Goal: Task Accomplishment & Management: Use online tool/utility

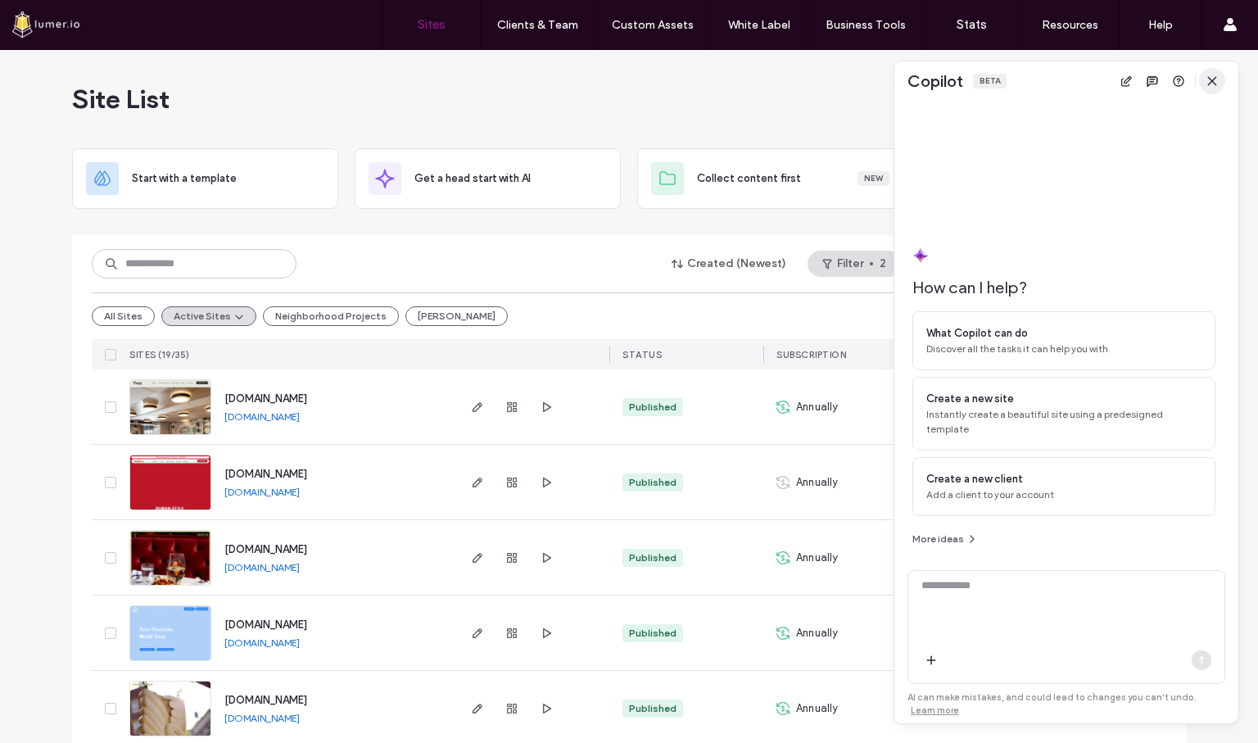
click at [1208, 81] on icon "button" at bounding box center [1212, 81] width 13 height 13
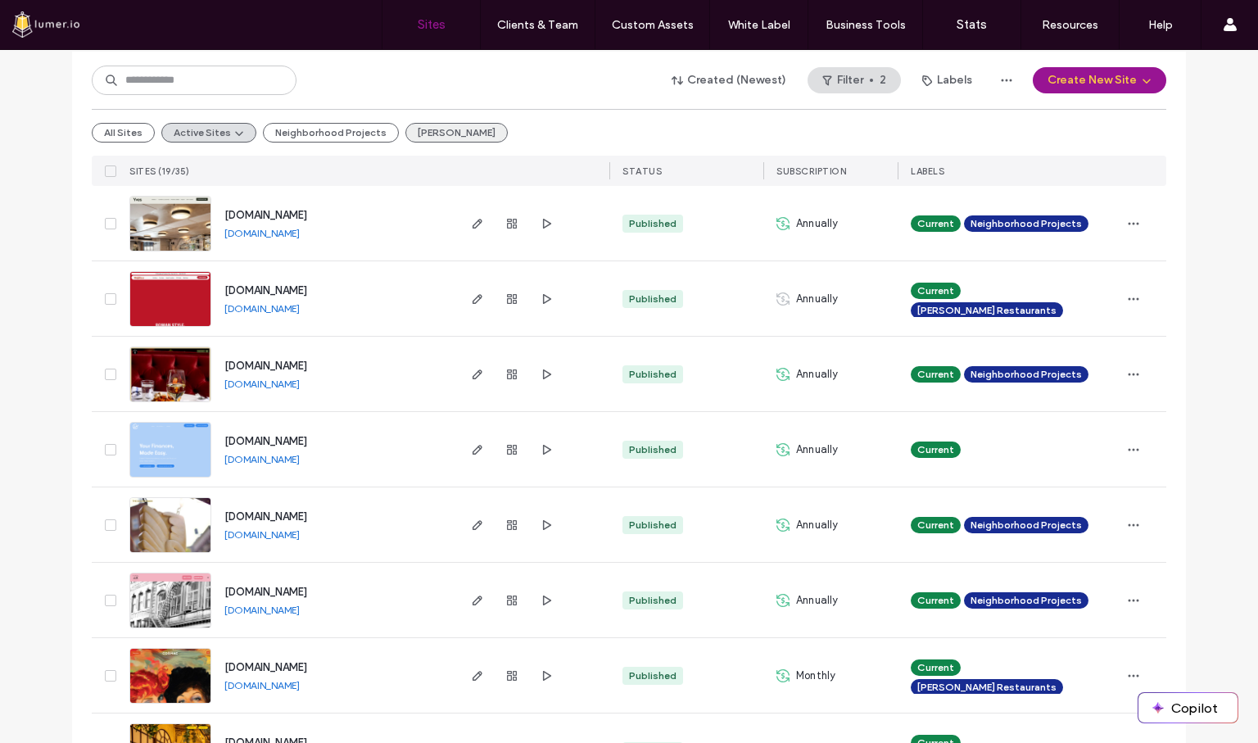
scroll to position [181, 0]
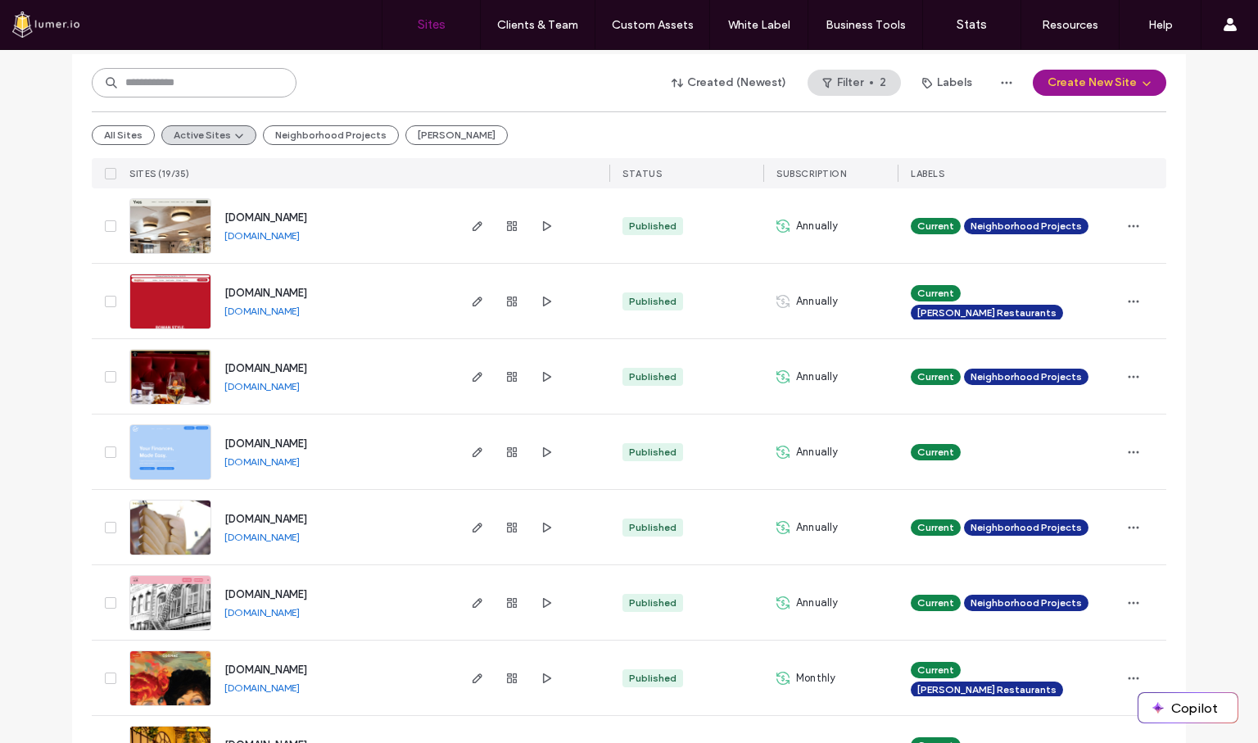
click at [235, 92] on input at bounding box center [194, 82] width 205 height 29
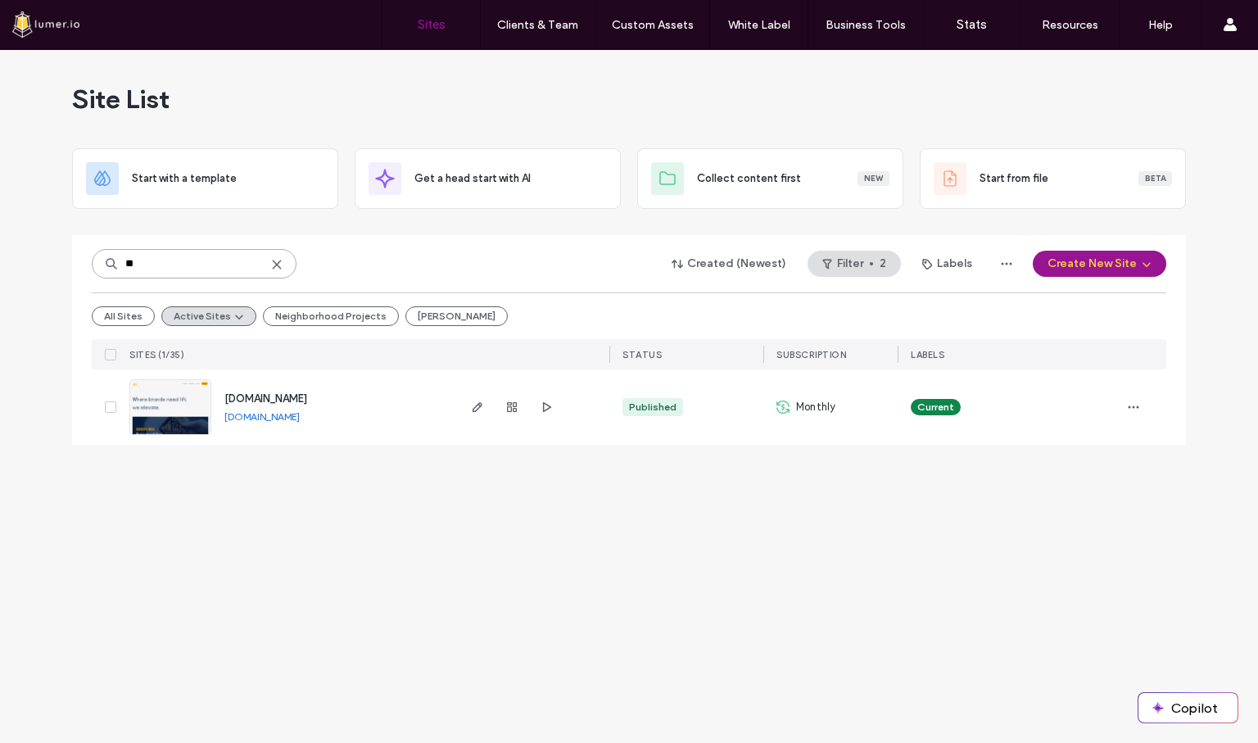
scroll to position [0, 0]
type input "**"
click at [122, 311] on button "All Sites" at bounding box center [123, 316] width 63 height 20
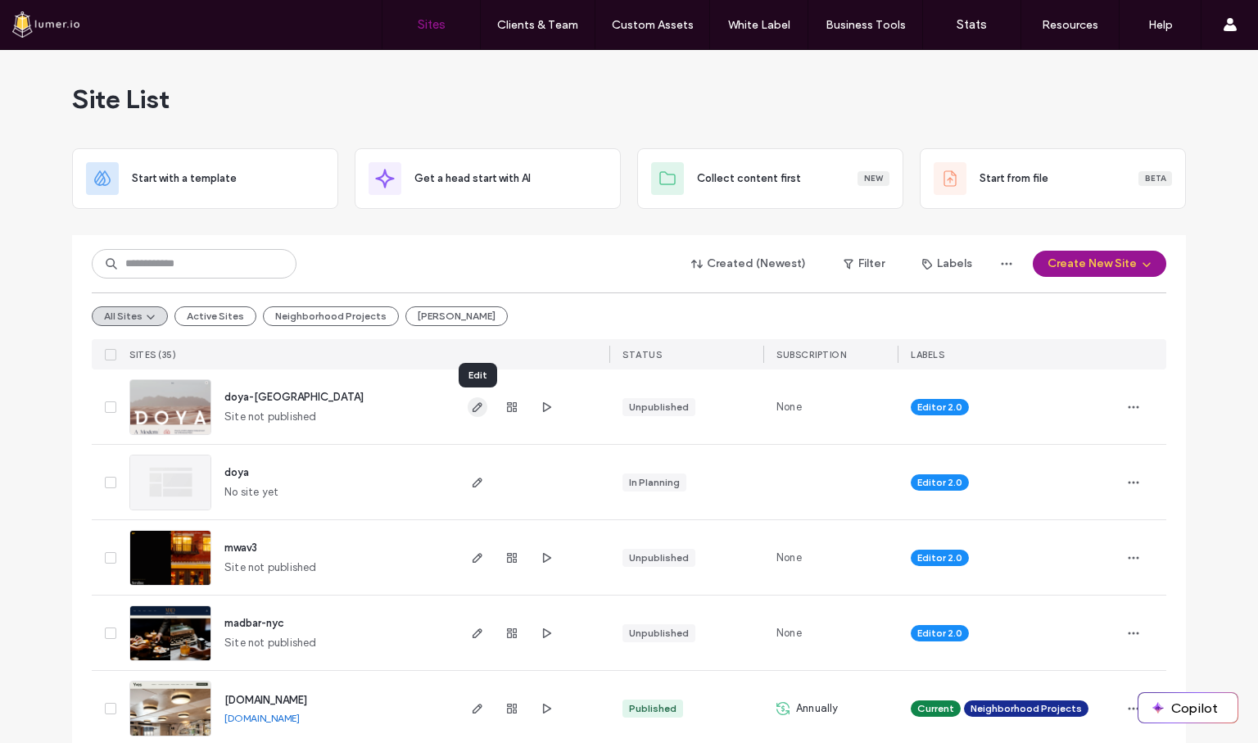
click at [477, 411] on icon "button" at bounding box center [477, 406] width 13 height 13
click at [475, 556] on icon "button" at bounding box center [477, 557] width 13 height 13
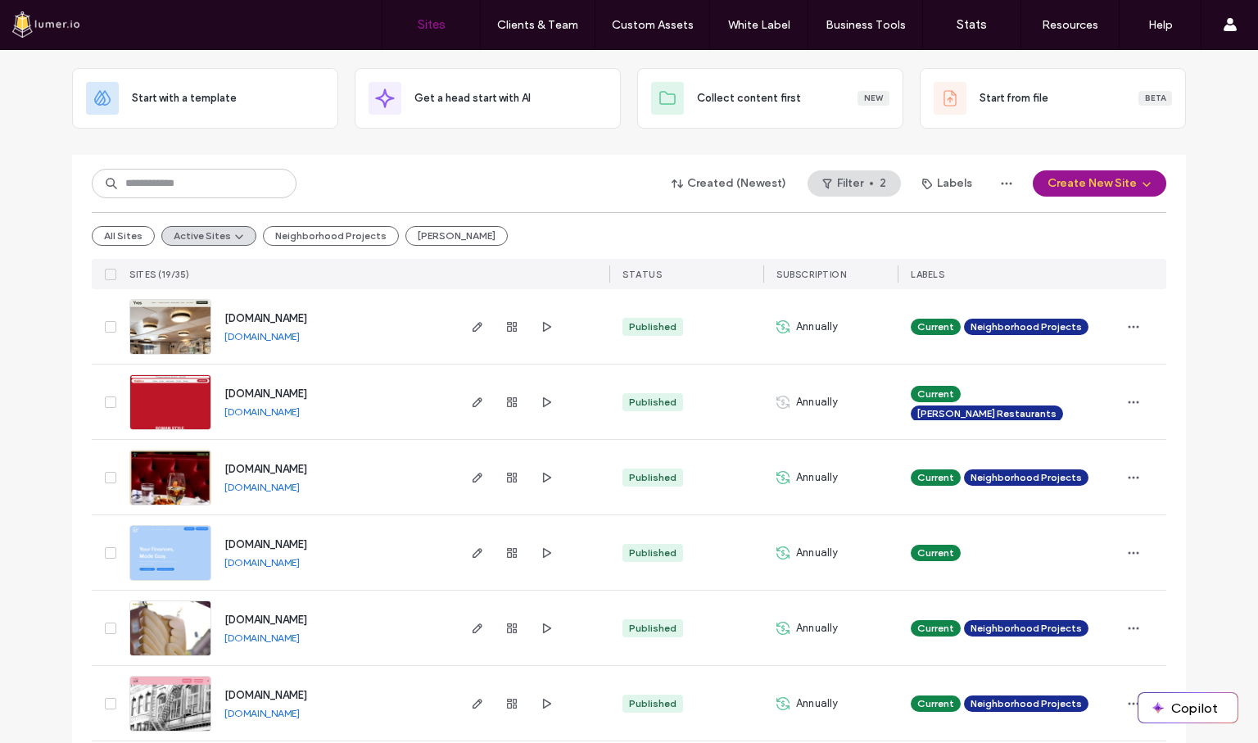
scroll to position [81, 0]
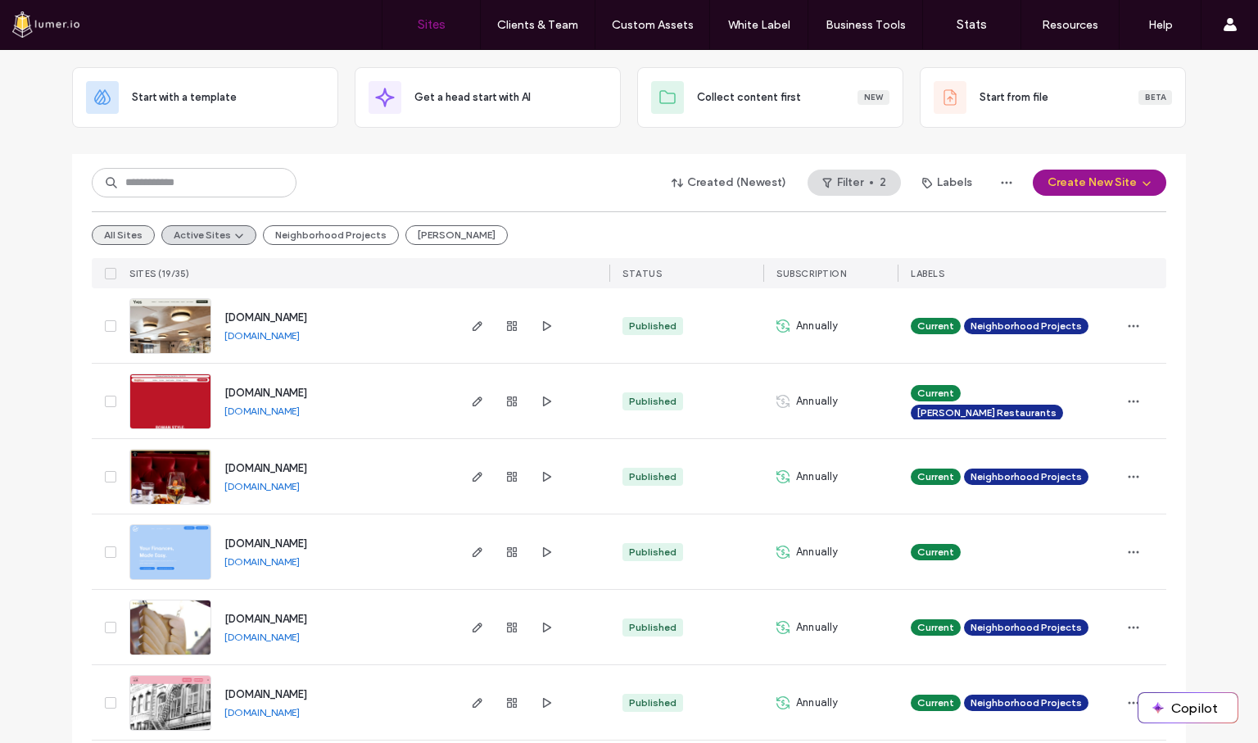
click at [138, 229] on button "All Sites" at bounding box center [123, 235] width 63 height 20
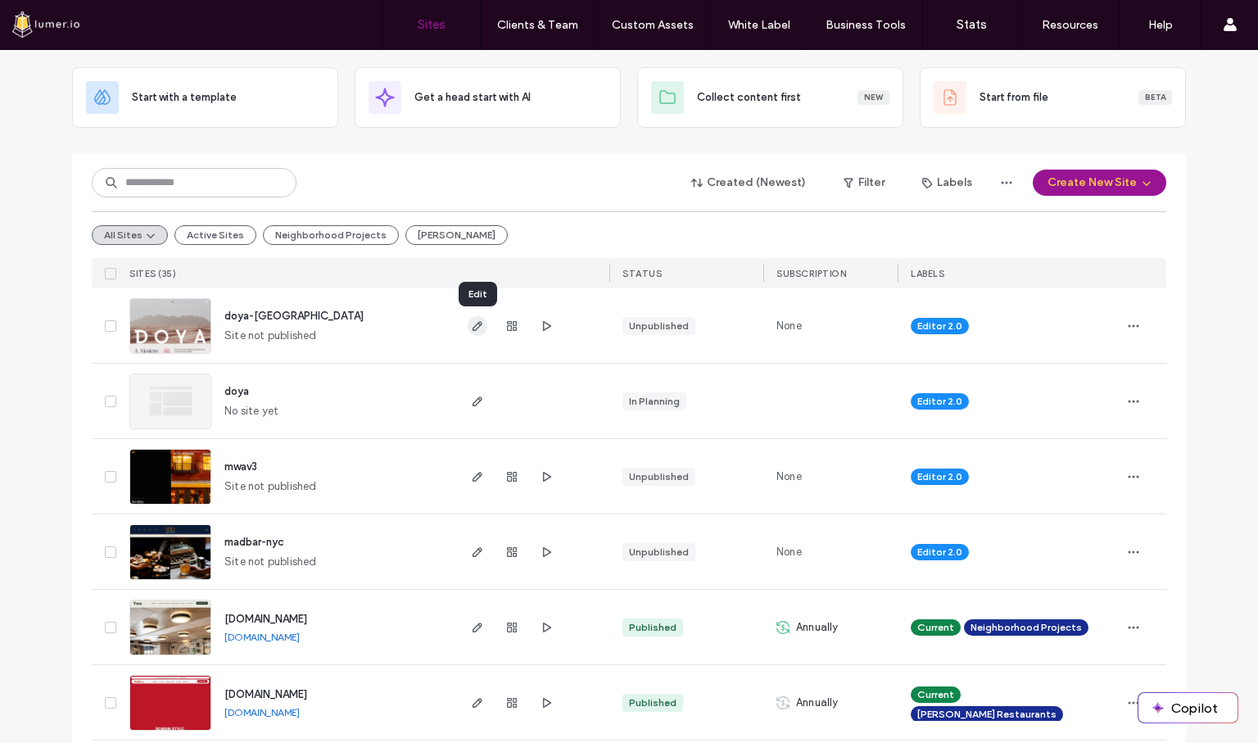
click at [479, 328] on icon "button" at bounding box center [477, 325] width 13 height 13
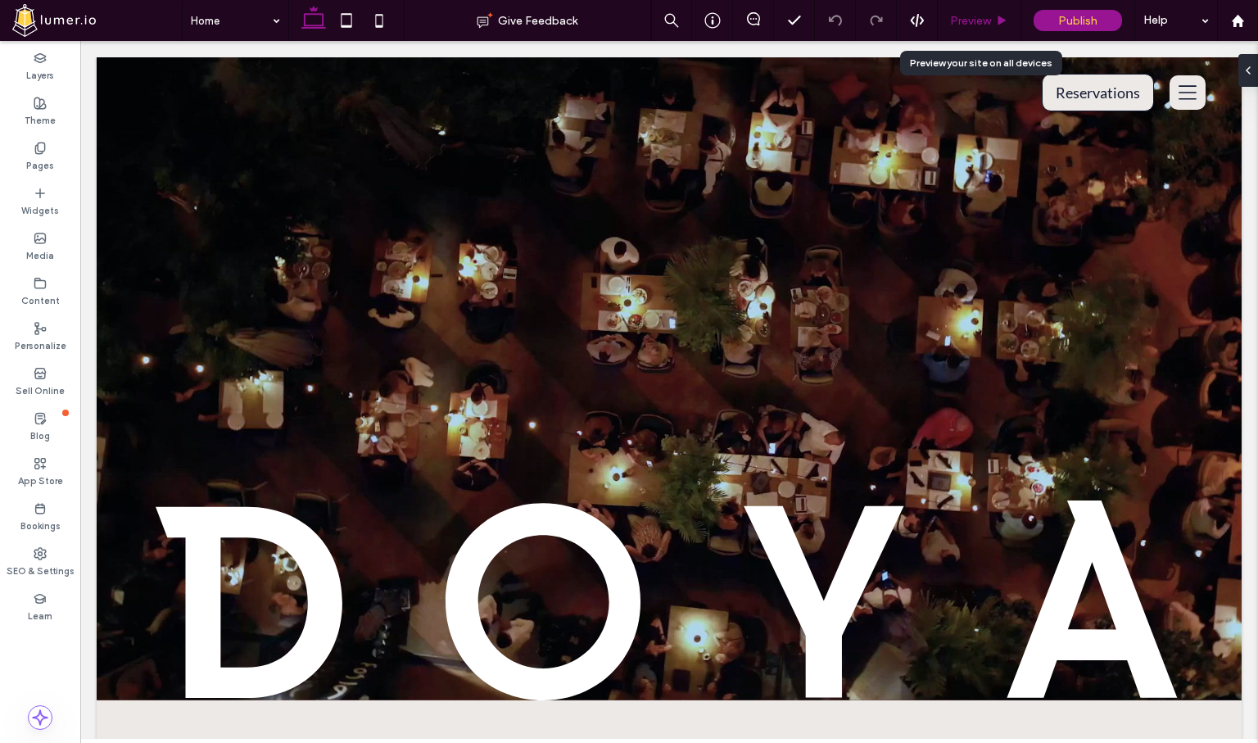
click at [957, 16] on span "Preview" at bounding box center [970, 21] width 41 height 14
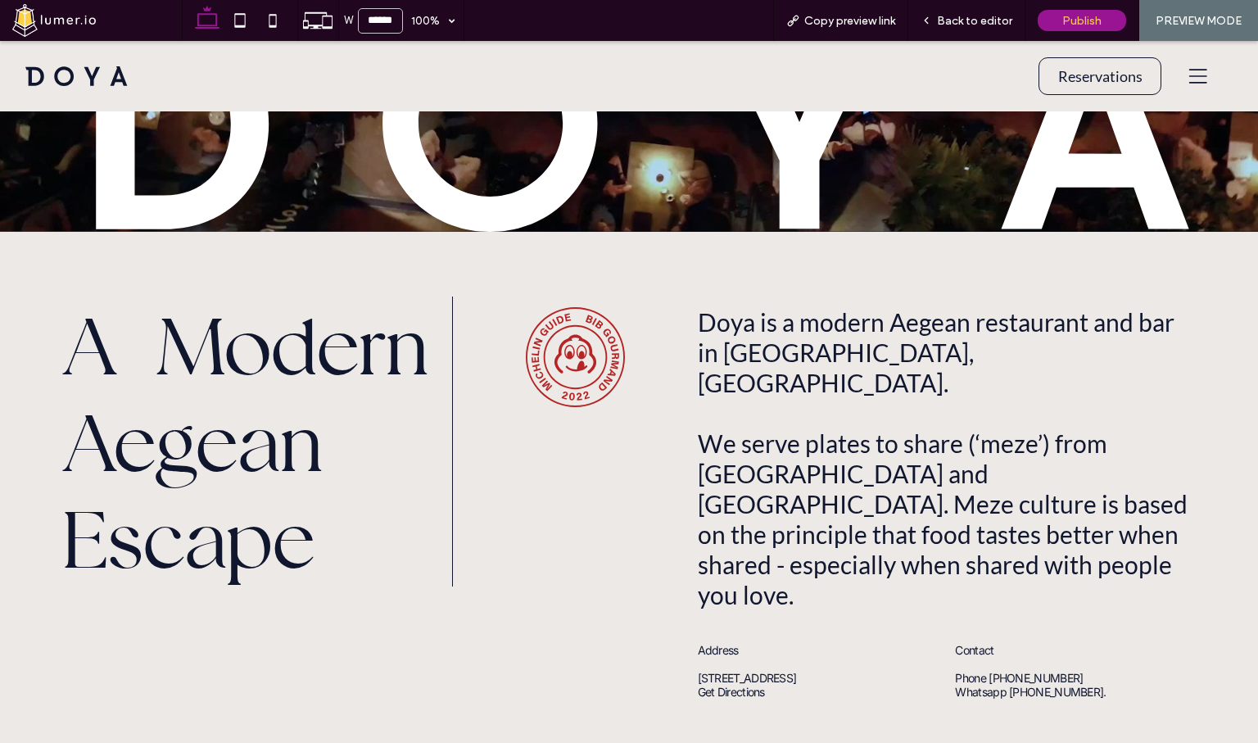
scroll to position [488, 0]
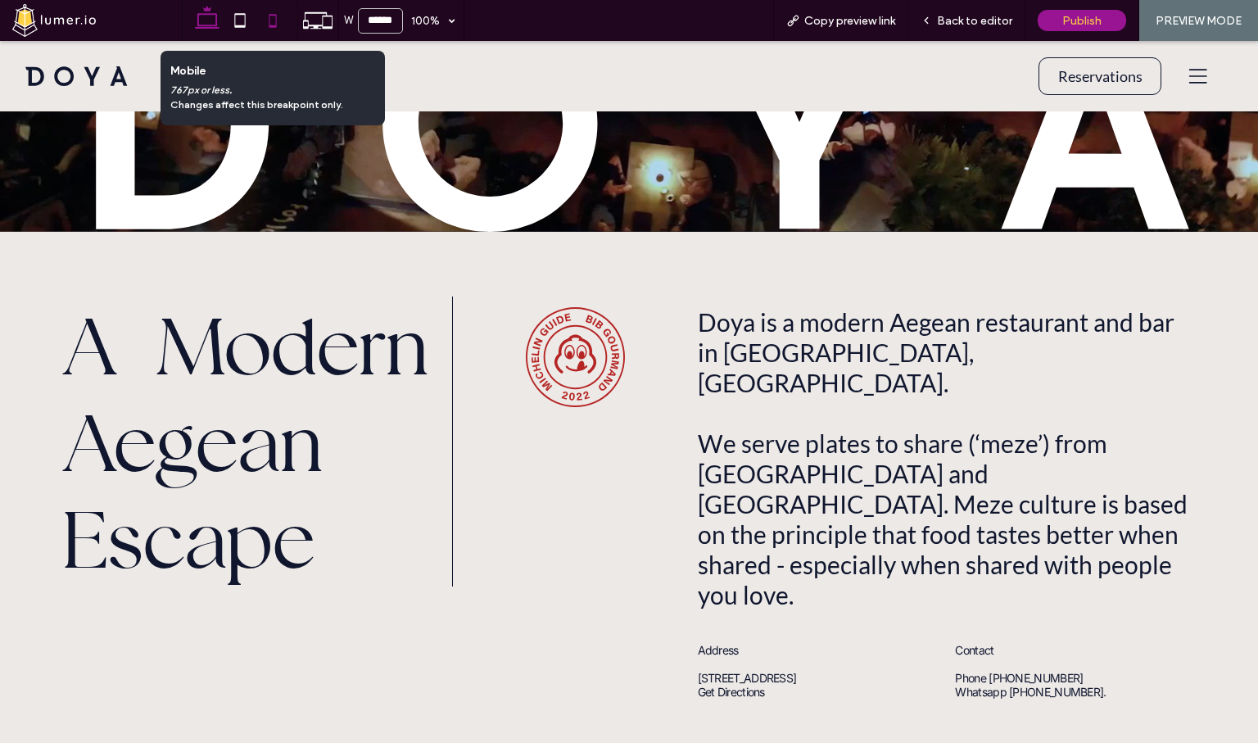
click at [274, 15] on use at bounding box center [272, 20] width 7 height 13
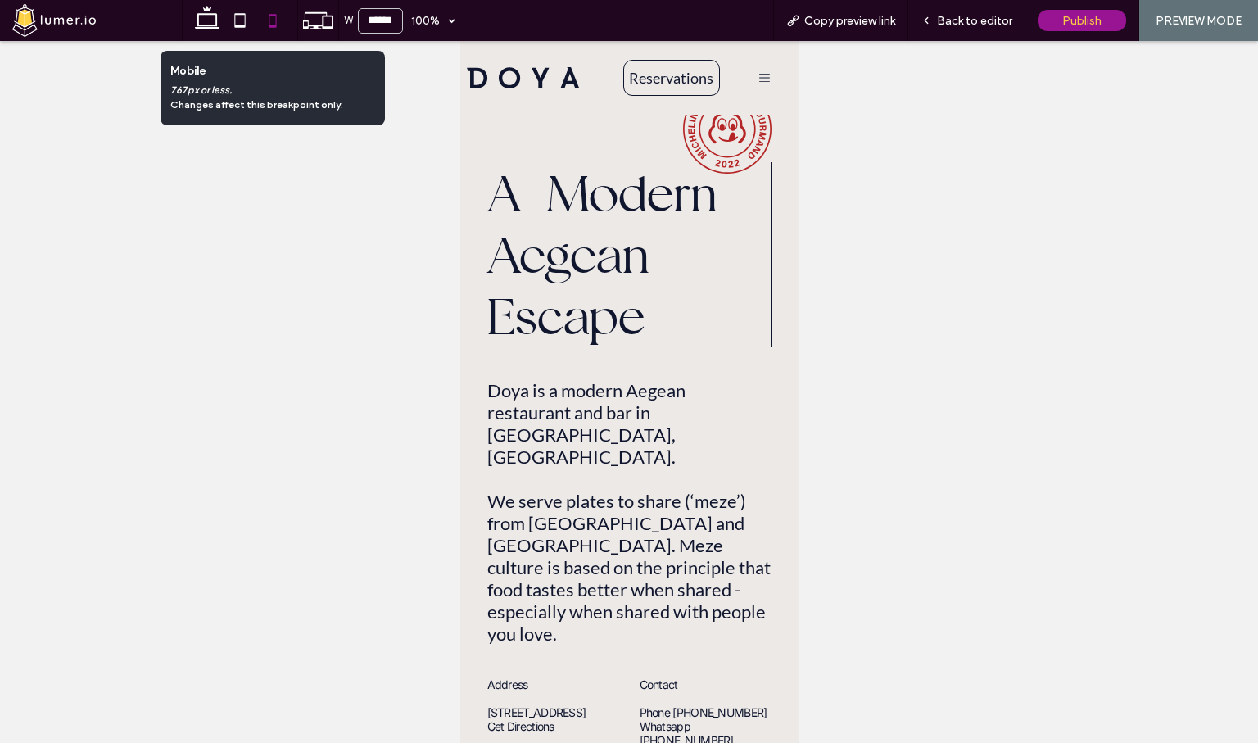
type input "*****"
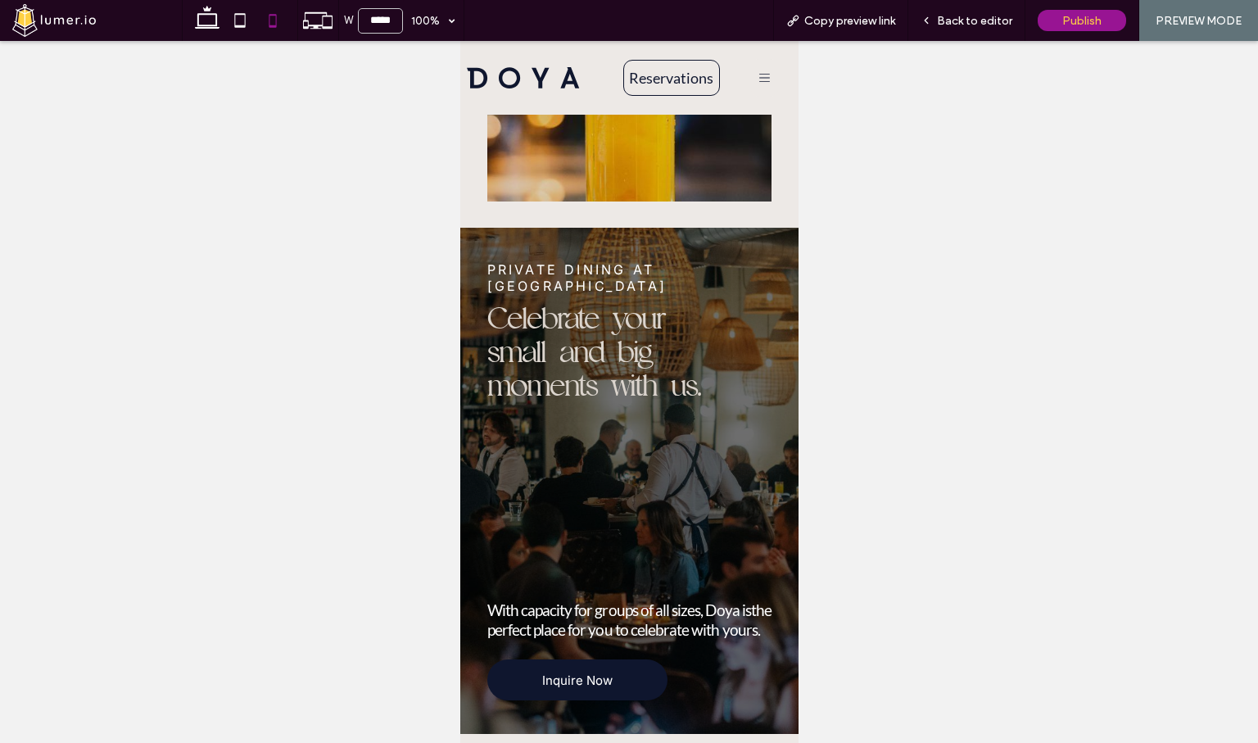
scroll to position [2250, 0]
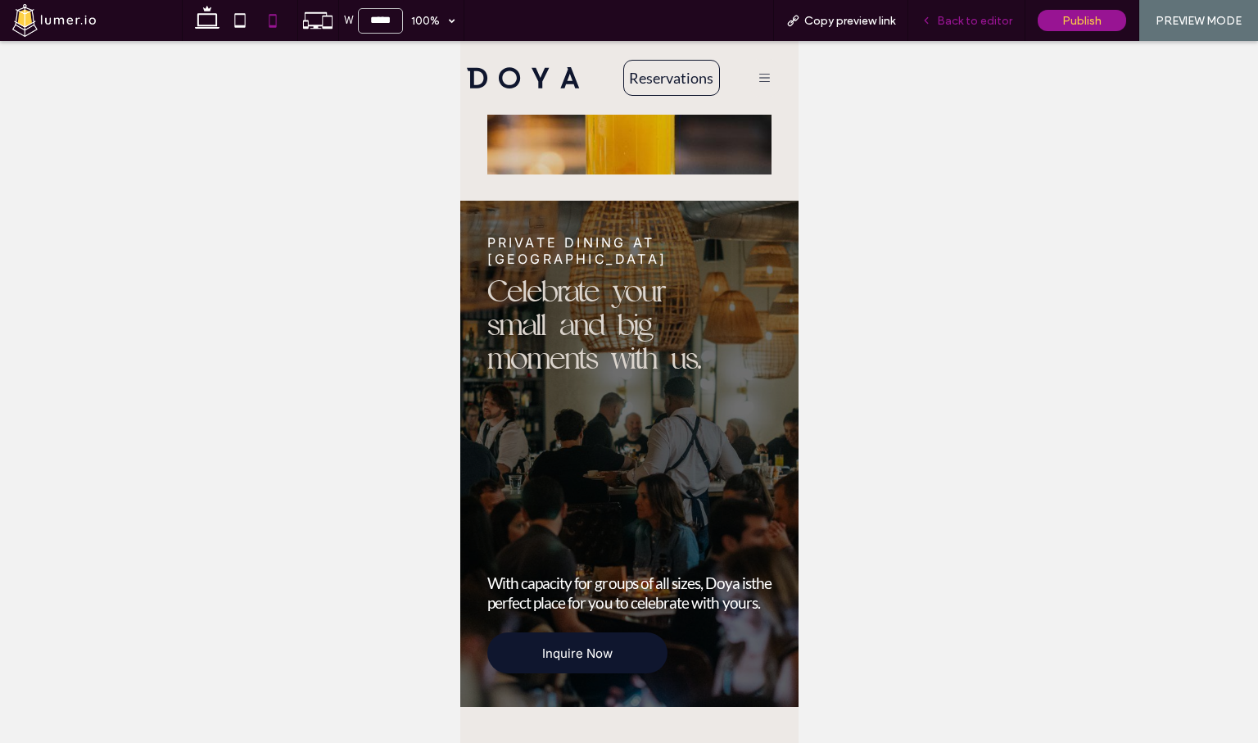
click at [996, 28] on div "Back to editor" at bounding box center [966, 20] width 117 height 41
